Goal: Book appointment/travel/reservation

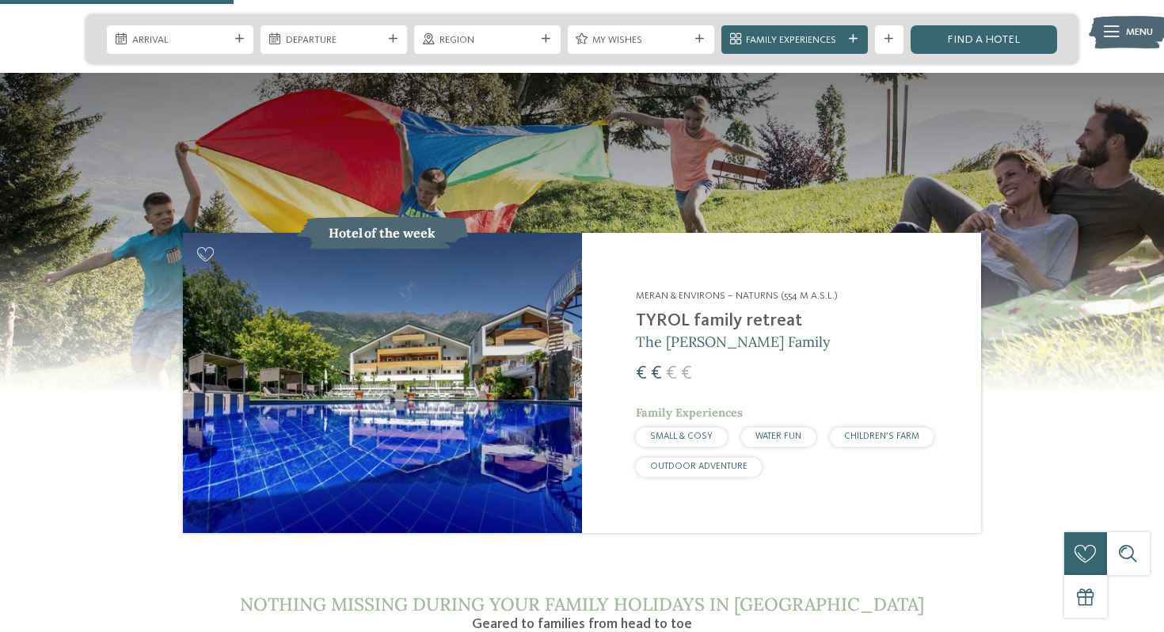
scroll to position [1502, 0]
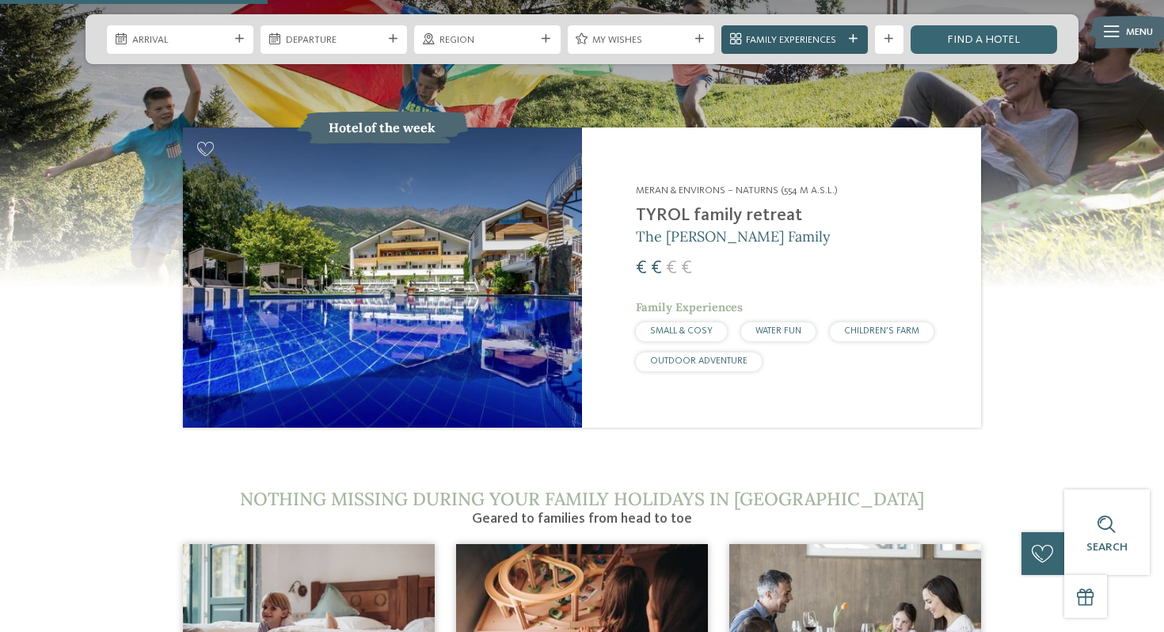
click at [851, 40] on icon at bounding box center [853, 39] width 9 height 9
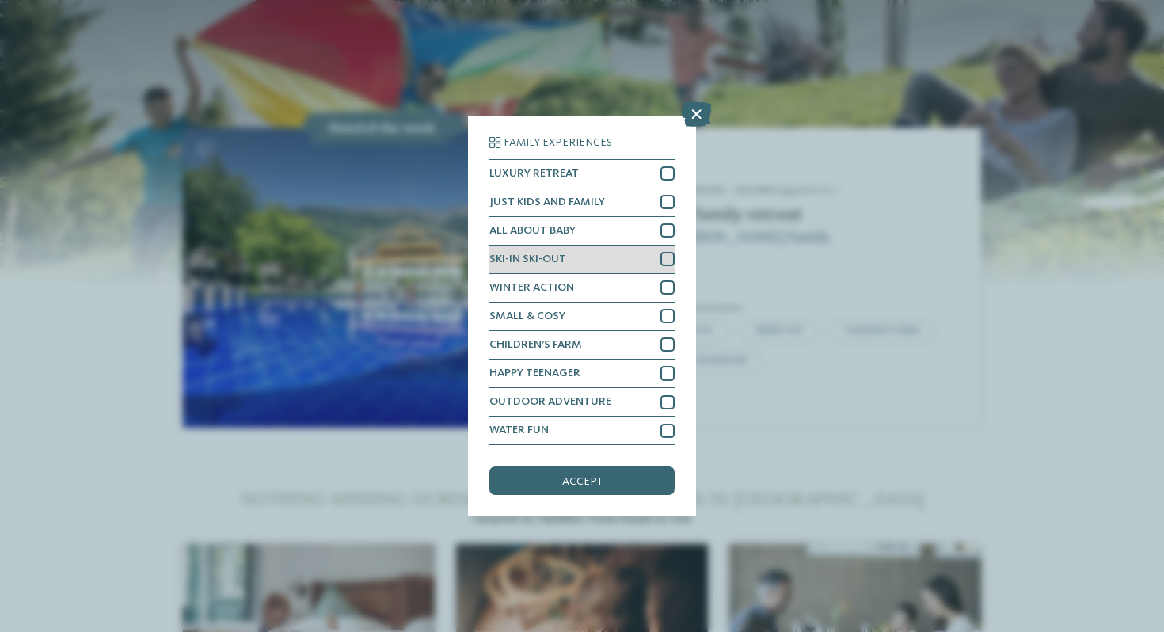
click at [611, 260] on div "SKI-IN SKI-OUT" at bounding box center [582, 260] width 185 height 29
click at [585, 476] on span "accept" at bounding box center [582, 481] width 40 height 11
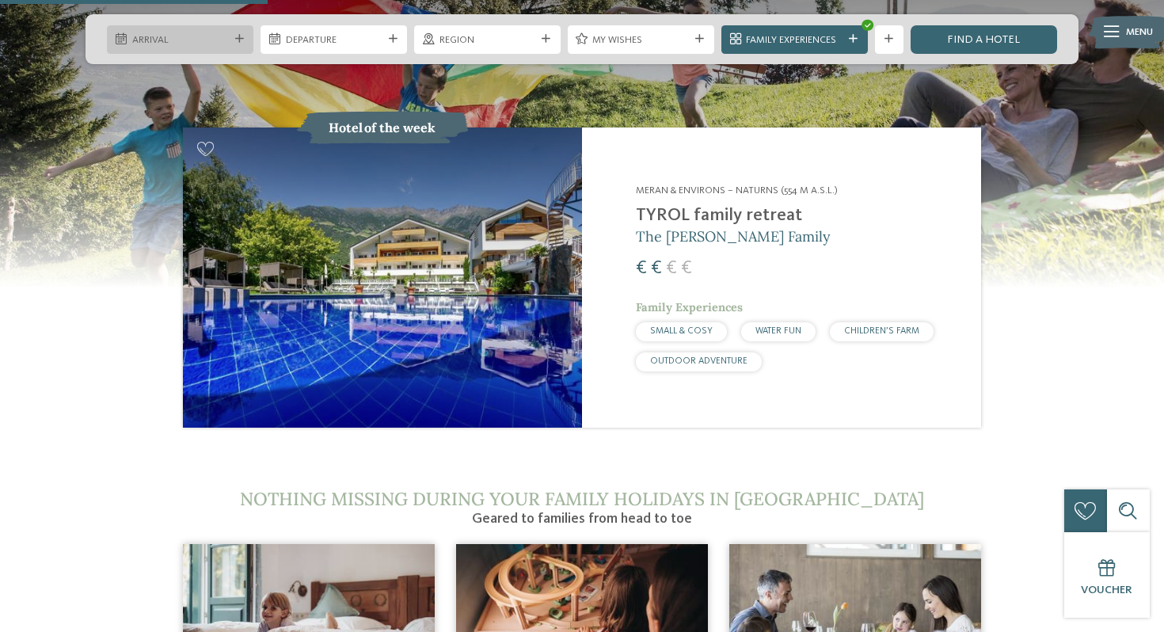
click at [230, 38] on div "Arrival" at bounding box center [180, 39] width 104 height 15
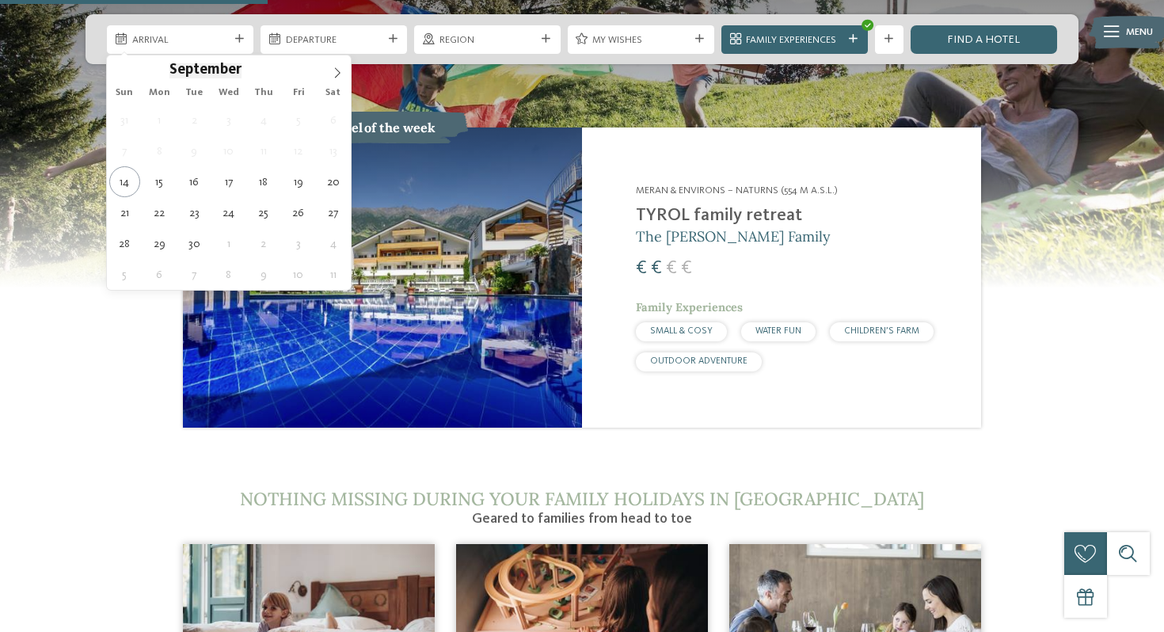
click at [210, 74] on span "September" at bounding box center [206, 70] width 72 height 15
click at [339, 71] on icon at bounding box center [337, 72] width 11 height 11
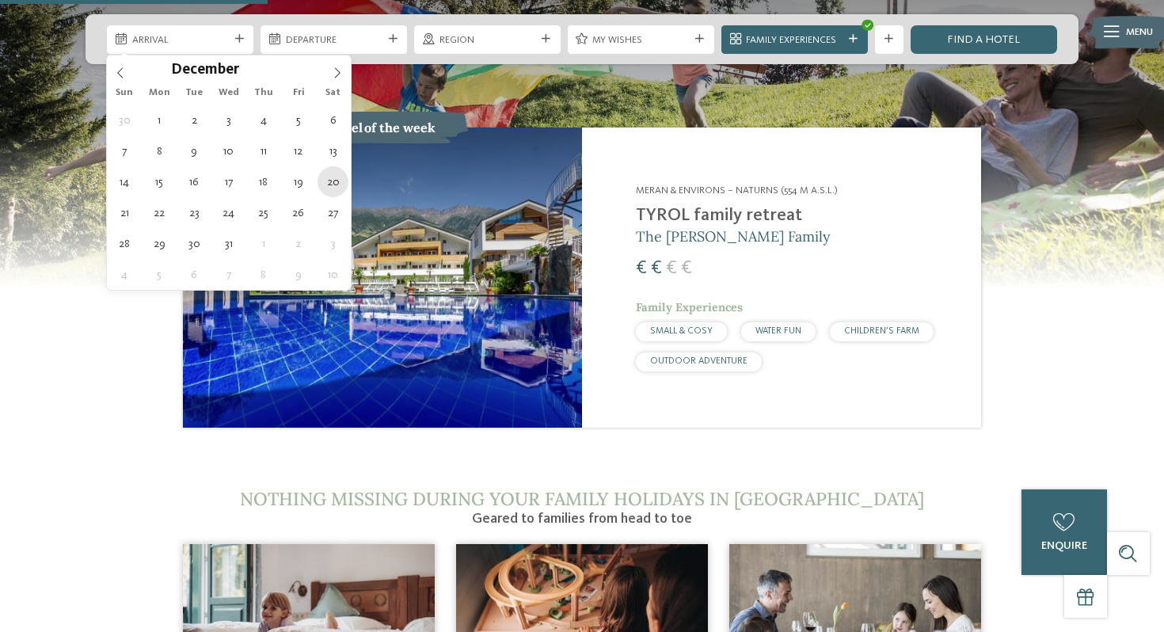
type div "[DATE]"
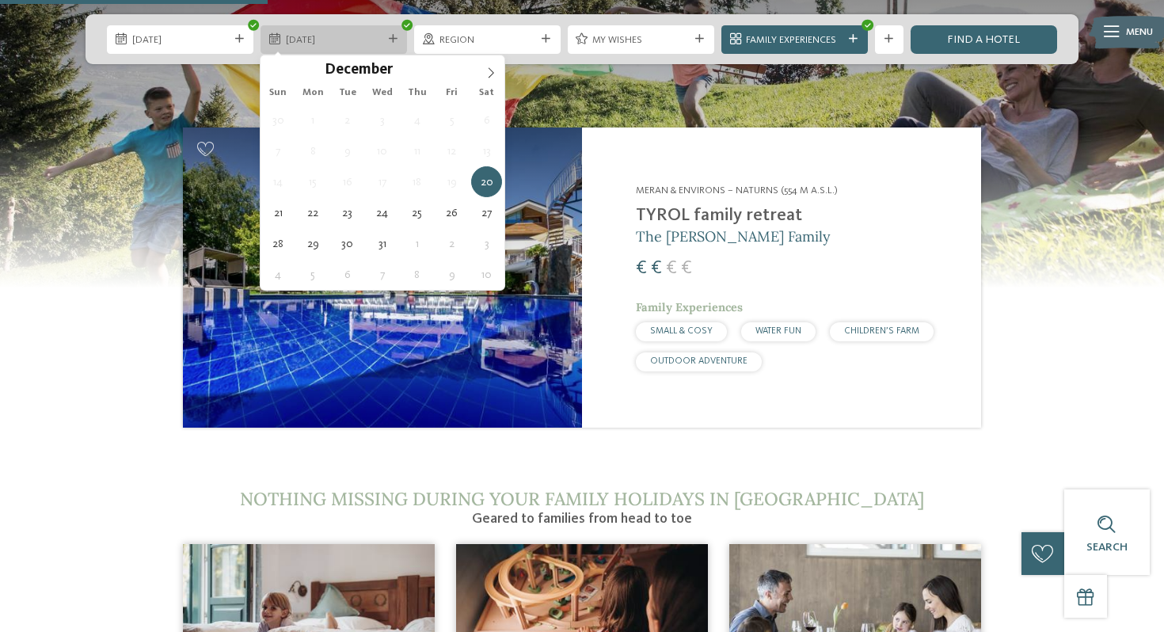
click at [392, 32] on div "[DATE]" at bounding box center [334, 39] width 147 height 29
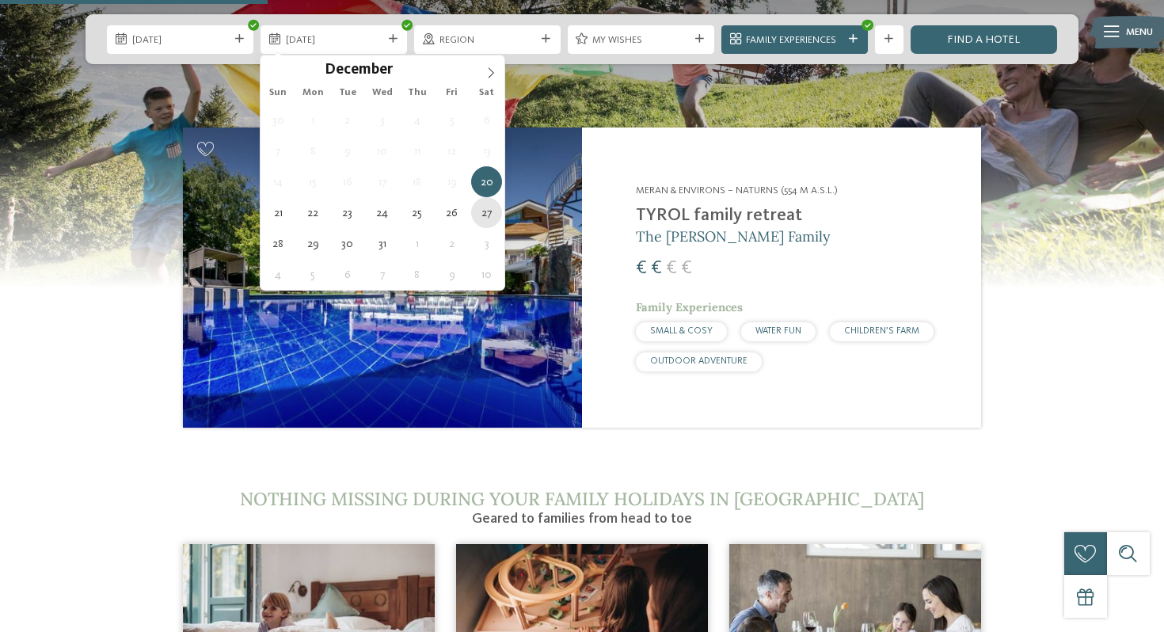
type div "[DATE]"
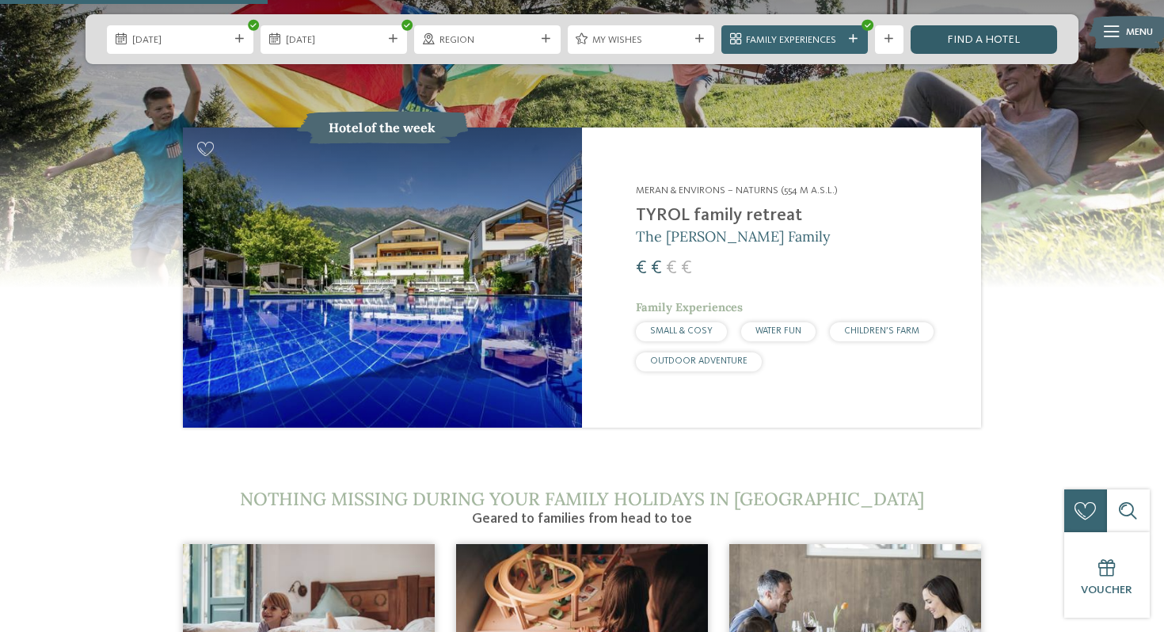
click at [1005, 39] on link "Find a hotel" at bounding box center [984, 39] width 147 height 29
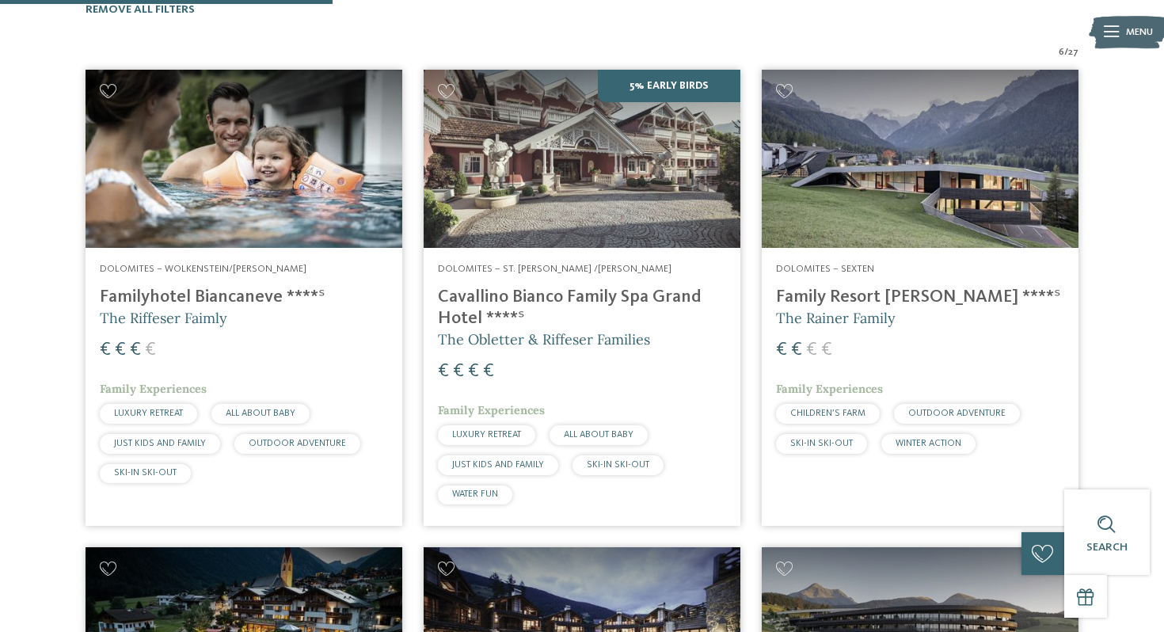
scroll to position [459, 0]
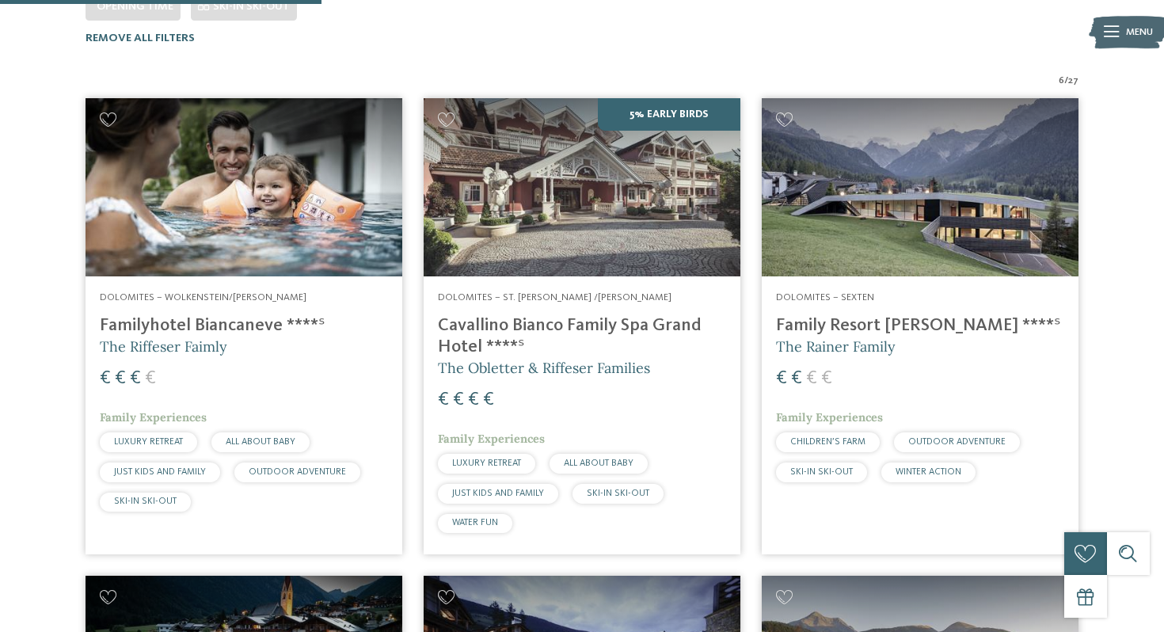
click at [858, 315] on h4 "Family Resort [PERSON_NAME] ****ˢ" at bounding box center [920, 325] width 288 height 21
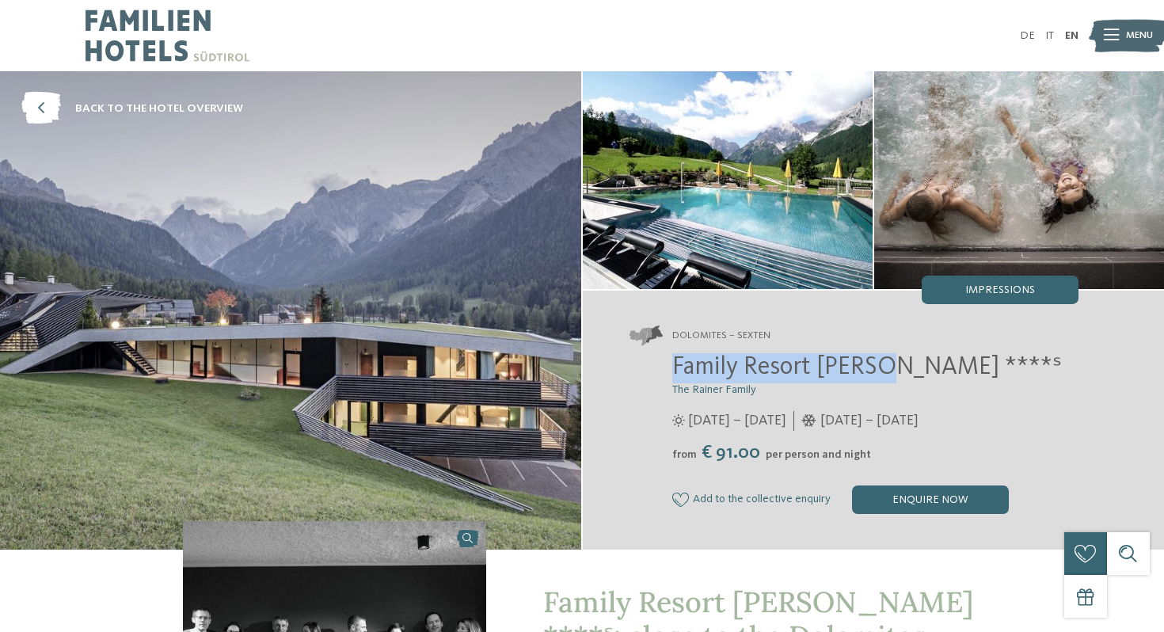
drag, startPoint x: 676, startPoint y: 369, endPoint x: 884, endPoint y: 375, distance: 208.4
click at [885, 375] on span "Family Resort [PERSON_NAME] ****ˢ" at bounding box center [867, 367] width 390 height 25
copy span "Family Resort Rainer"
click at [40, 112] on icon at bounding box center [41, 109] width 40 height 32
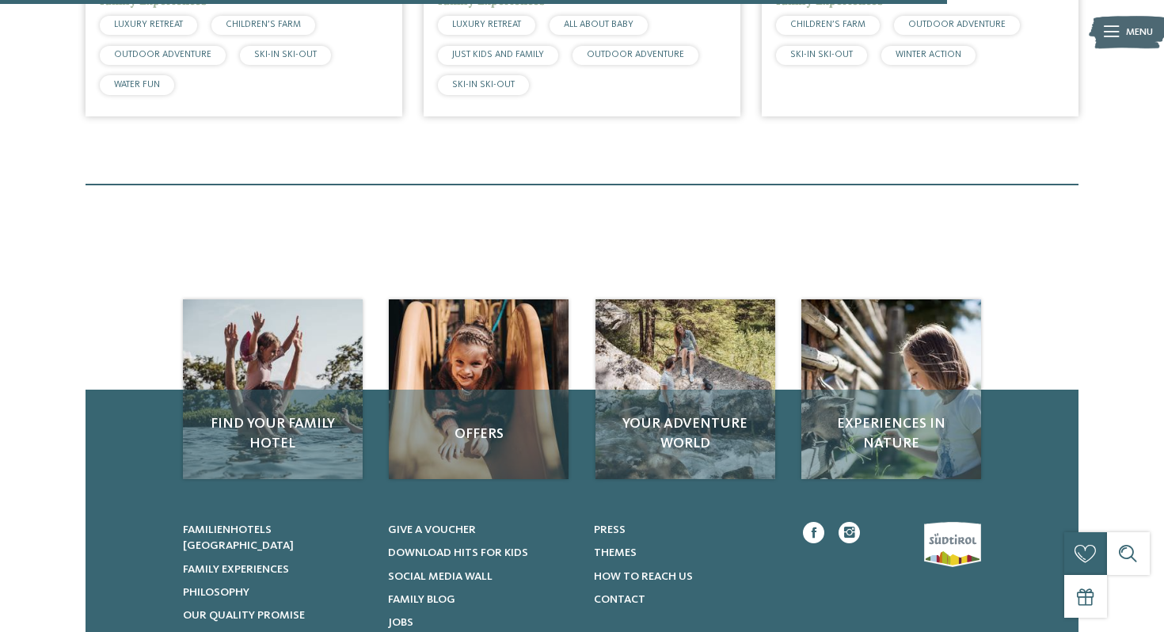
scroll to position [1355, 0]
